Goal: Information Seeking & Learning: Learn about a topic

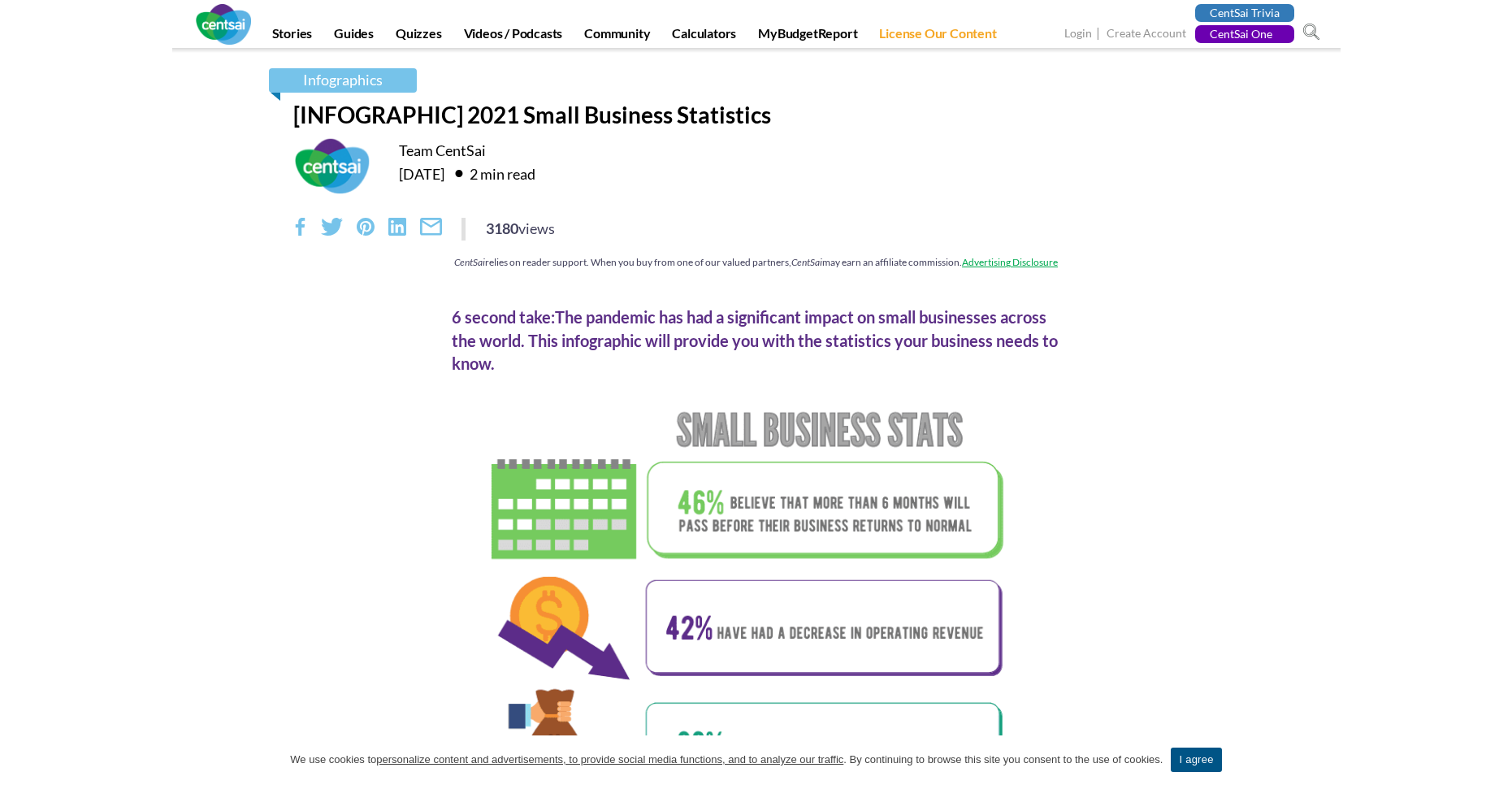
click at [774, 308] on div "6 second take: The pandemic has had a significant impact on small businesses ac…" at bounding box center [756, 340] width 609 height 69
click at [1469, 420] on section "6 second take: The pandemic has had a significant impact on small businesses ac…" at bounding box center [756, 777] width 1512 height 985
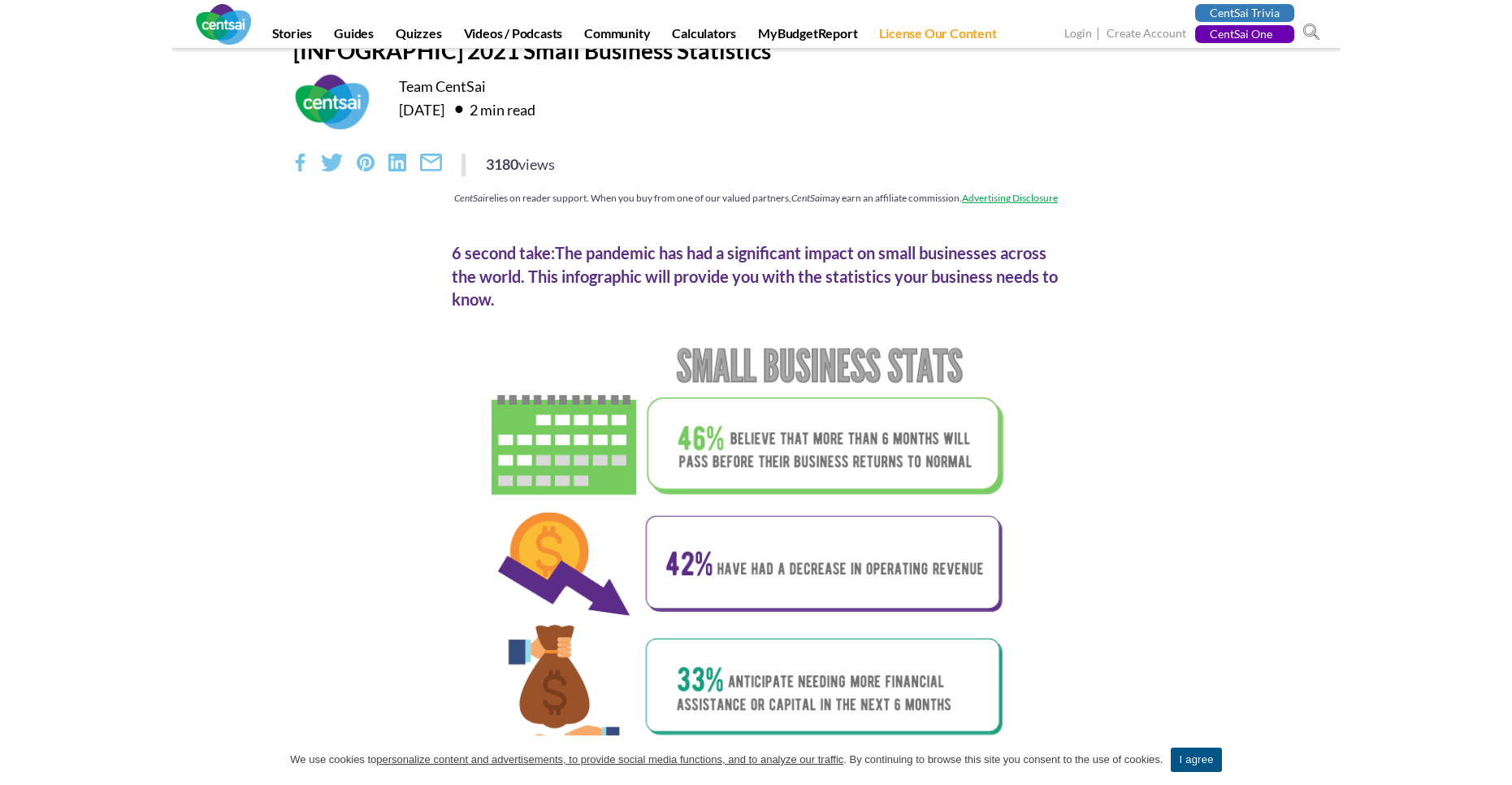
scroll to position [82, 0]
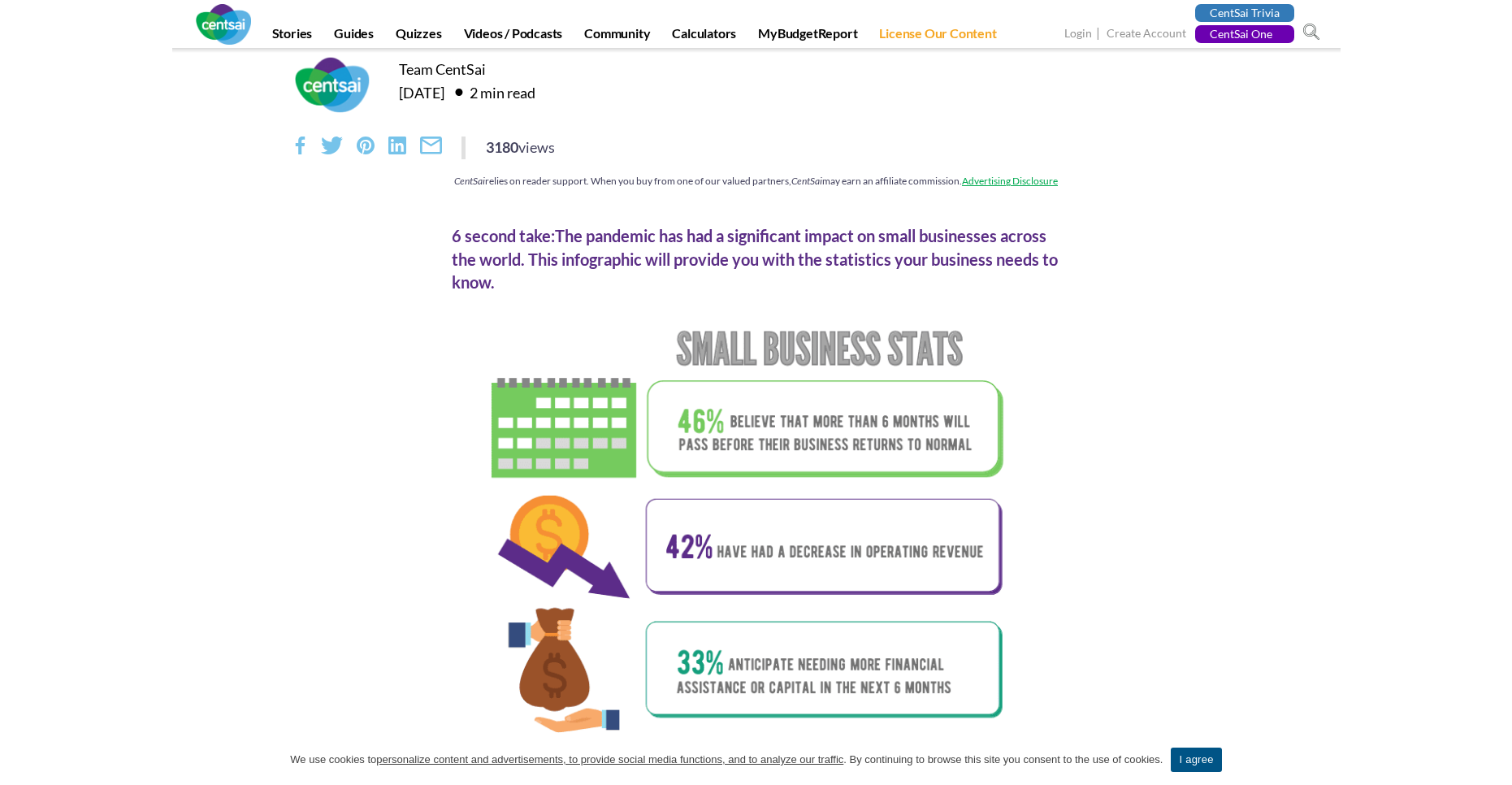
drag, startPoint x: 562, startPoint y: 233, endPoint x: 598, endPoint y: 278, distance: 57.6
click at [598, 278] on div "6 second take: The pandemic has had a significant impact on small businesses ac…" at bounding box center [756, 258] width 609 height 69
copy div "The pandemic has had a significant impact on small businesses across the world.…"
click at [702, 251] on div "6 second take: The pandemic has had a significant impact on small businesses ac…" at bounding box center [756, 258] width 609 height 69
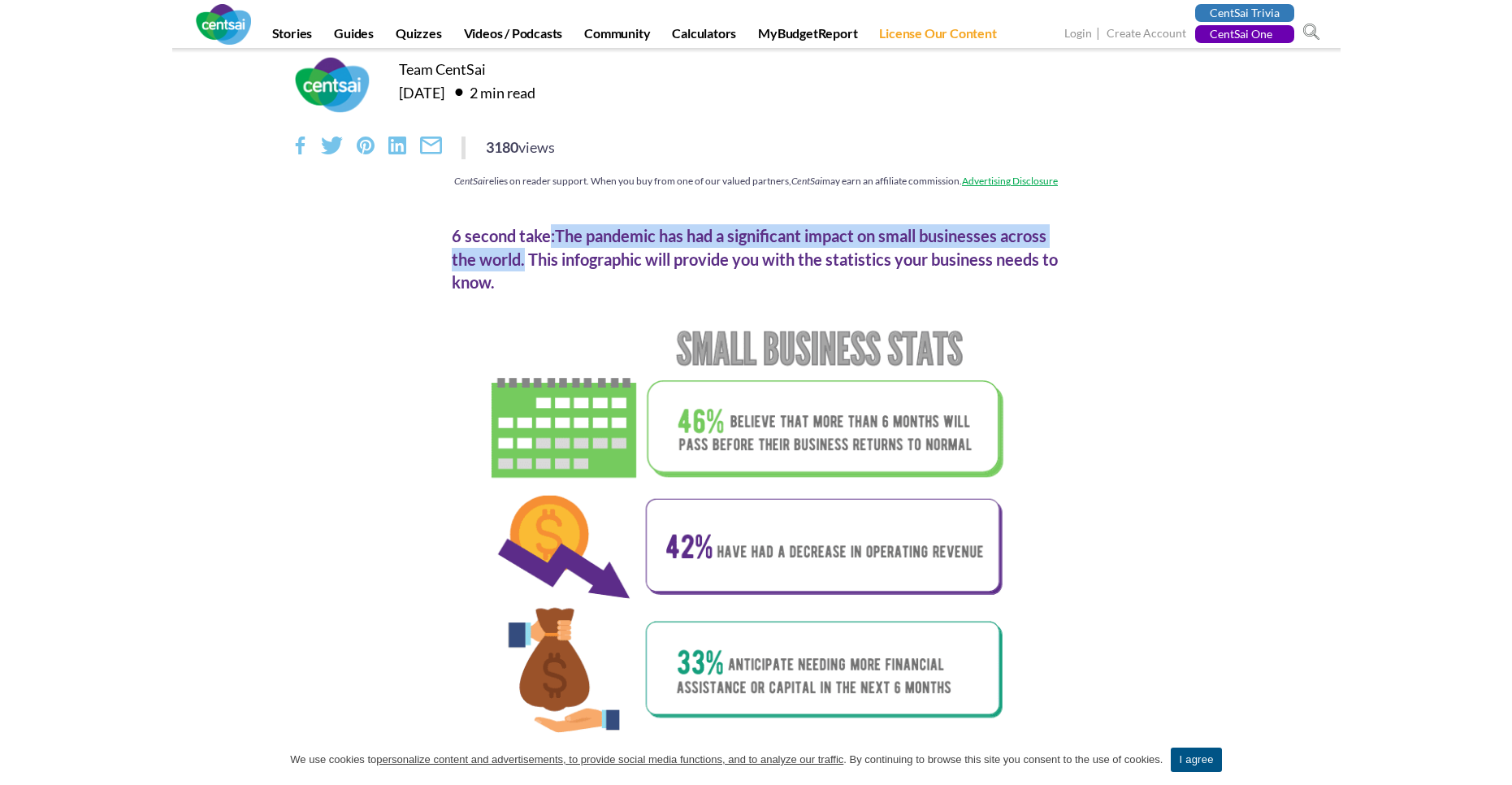
drag, startPoint x: 527, startPoint y: 257, endPoint x: 548, endPoint y: 239, distance: 27.7
click at [548, 239] on div "6 second take: The pandemic has had a significant impact on small businesses ac…" at bounding box center [756, 258] width 609 height 69
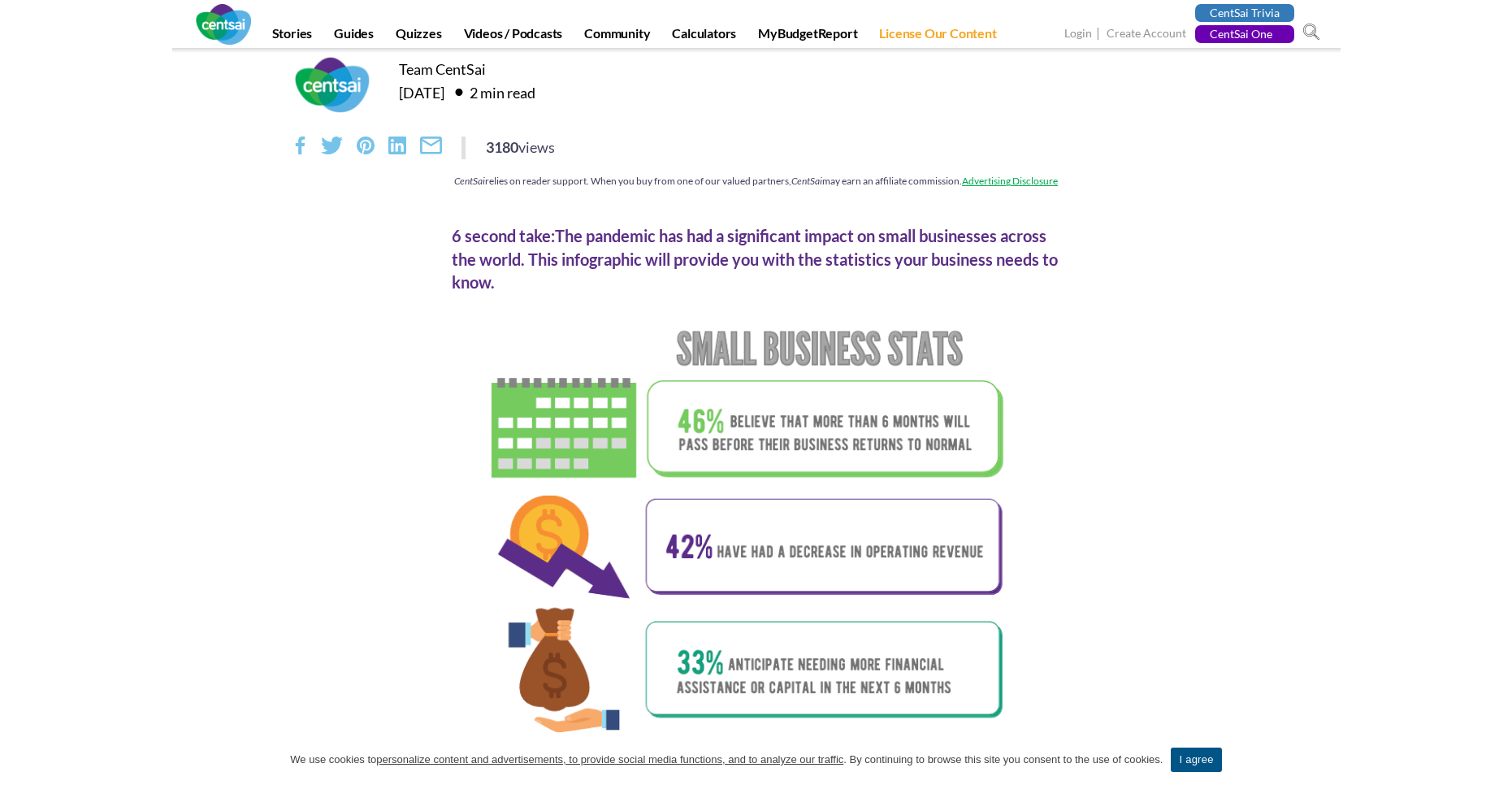
click at [1456, 331] on section "6 second take: The pandemic has had a significant impact on small businesses ac…" at bounding box center [756, 697] width 1512 height 985
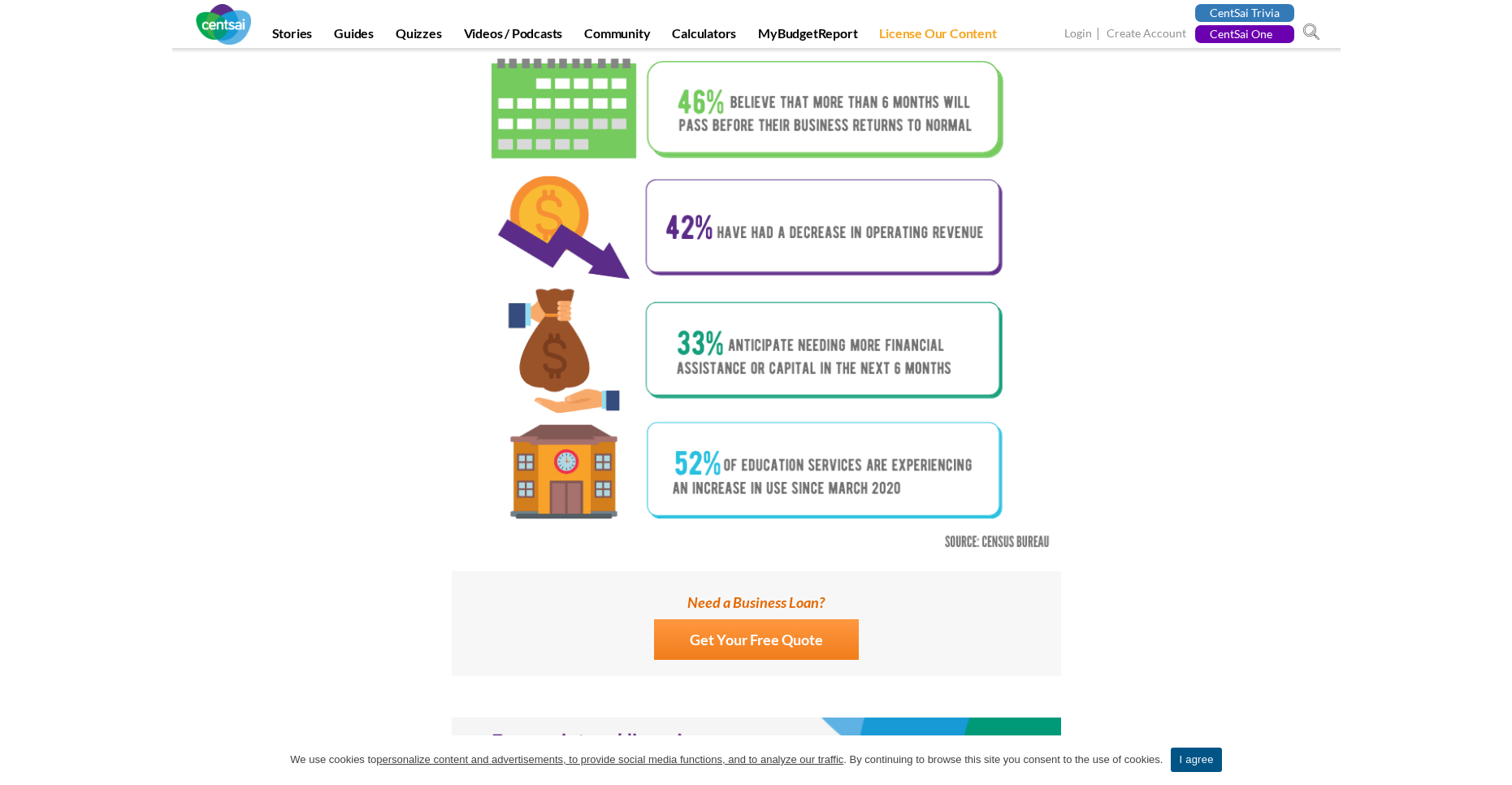
scroll to position [0, 0]
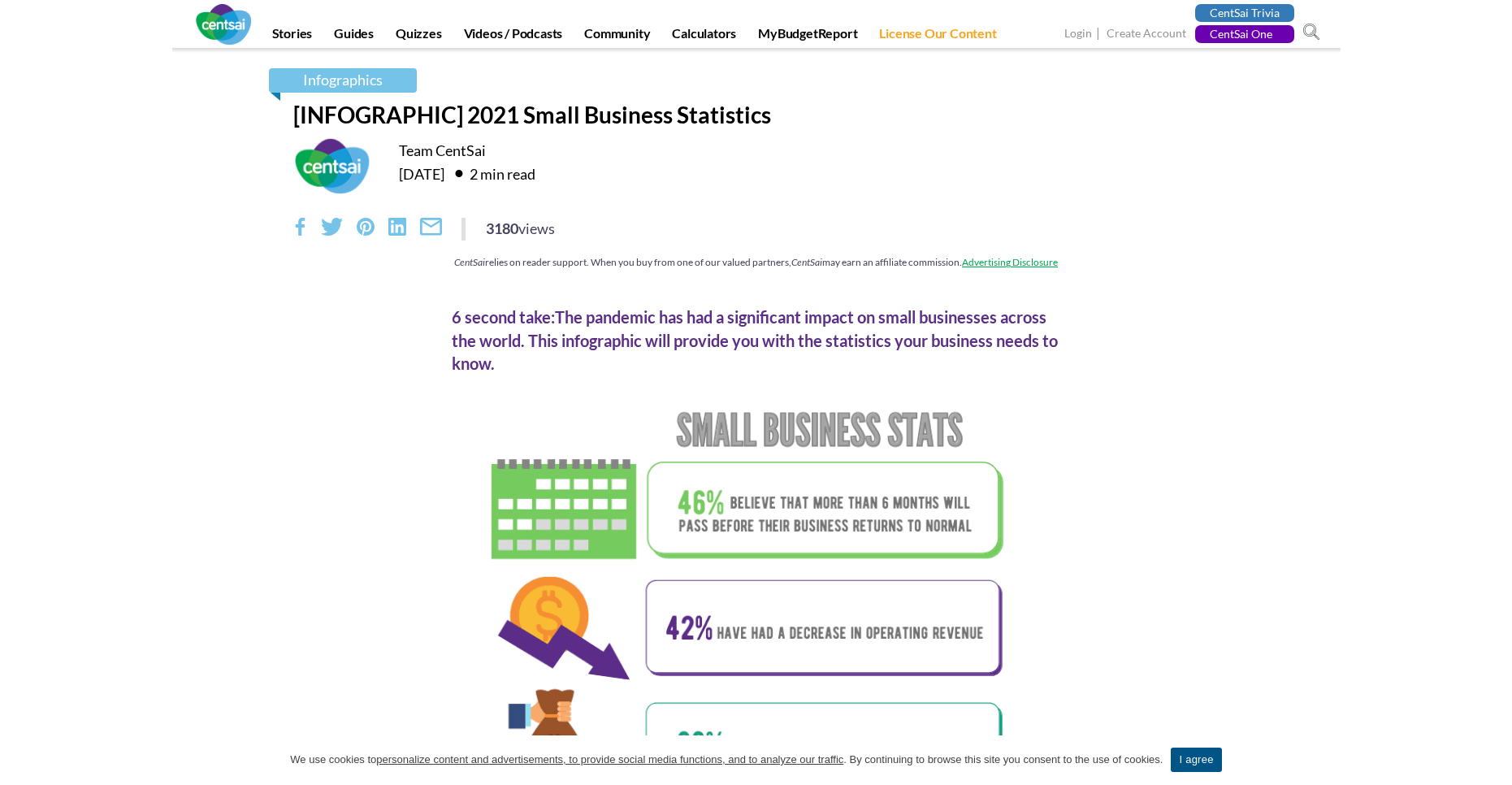
click at [768, 149] on div "Team CentSai" at bounding box center [809, 150] width 821 height 20
drag, startPoint x: 493, startPoint y: 225, endPoint x: 552, endPoint y: 232, distance: 59.4
click at [551, 232] on div "3180 views" at bounding box center [520, 228] width 69 height 21
click at [694, 215] on div "Infographics [INFOGRAPHIC] 2021 Small Business Statistics Team CentSai Jan 25, …" at bounding box center [756, 177] width 950 height 217
